Goal: Task Accomplishment & Management: Use online tool/utility

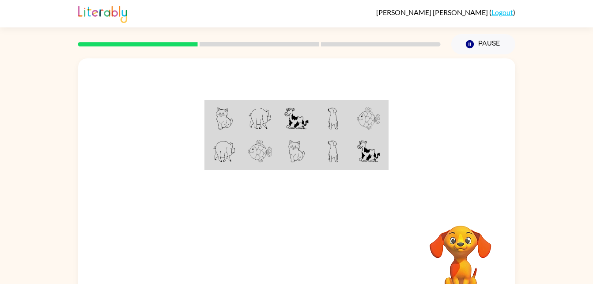
click at [300, 109] on img at bounding box center [297, 118] width 24 height 22
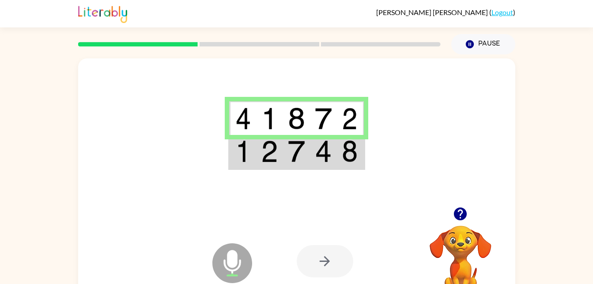
click at [440, 111] on div at bounding box center [296, 132] width 437 height 148
click at [296, 167] on td at bounding box center [296, 152] width 27 height 34
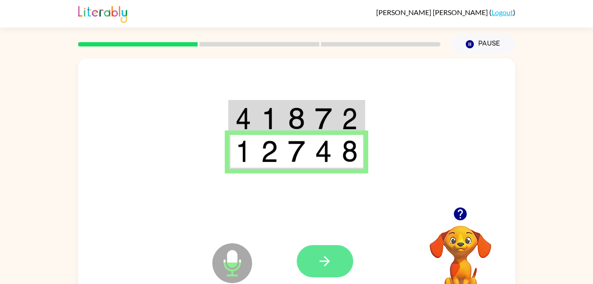
click at [337, 263] on button "button" at bounding box center [325, 261] width 57 height 32
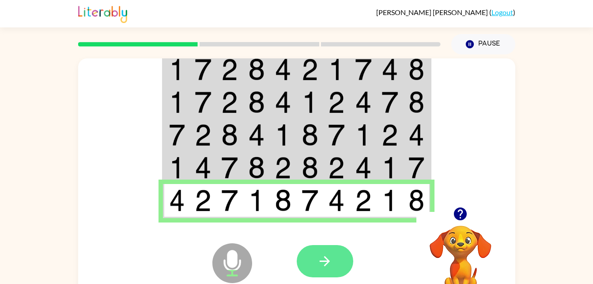
click at [331, 258] on icon "button" at bounding box center [324, 260] width 15 height 15
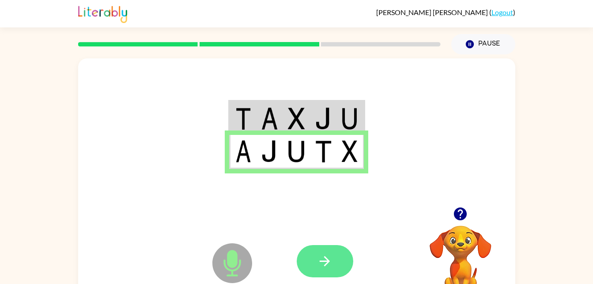
click at [343, 262] on button "button" at bounding box center [325, 261] width 57 height 32
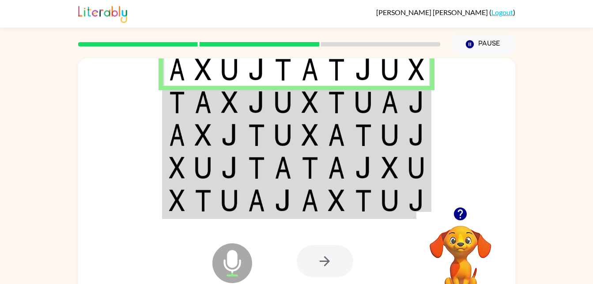
click at [379, 159] on td at bounding box center [390, 167] width 27 height 33
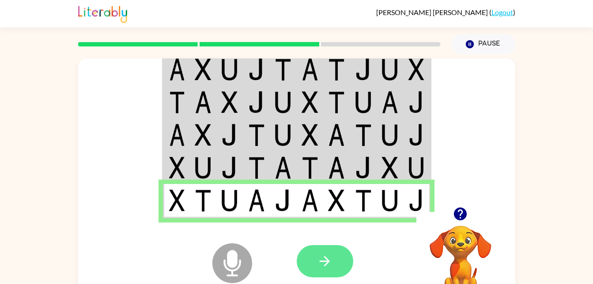
click at [338, 248] on button "button" at bounding box center [325, 261] width 57 height 32
